Goal: Information Seeking & Learning: Learn about a topic

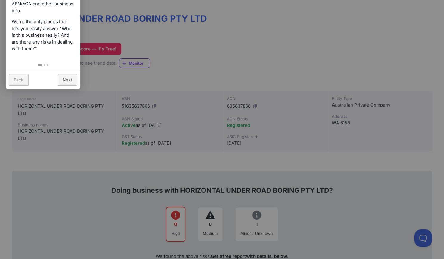
scroll to position [77, 0]
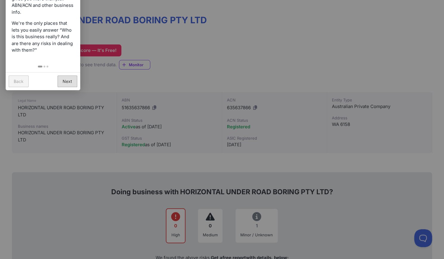
click at [75, 80] on link "Next" at bounding box center [68, 82] width 20 height 12
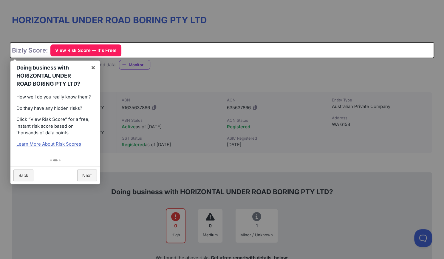
click at [70, 145] on link "Learn More About Risk Scores" at bounding box center [48, 144] width 65 height 6
click at [85, 173] on link "Next" at bounding box center [87, 176] width 20 height 12
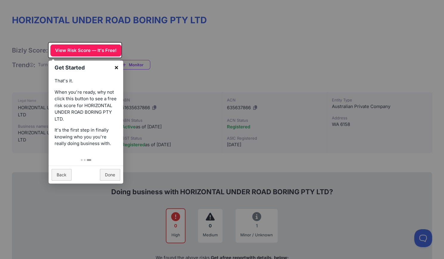
click at [116, 67] on link "×" at bounding box center [116, 67] width 13 height 13
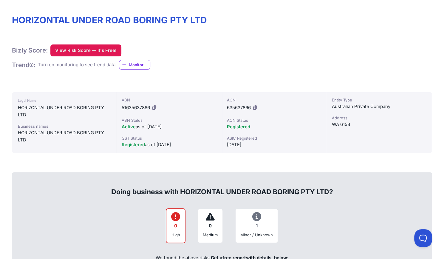
click at [94, 50] on button "View Risk Score — It's Free!" at bounding box center [85, 50] width 71 height 12
